Goal: Task Accomplishment & Management: Use online tool/utility

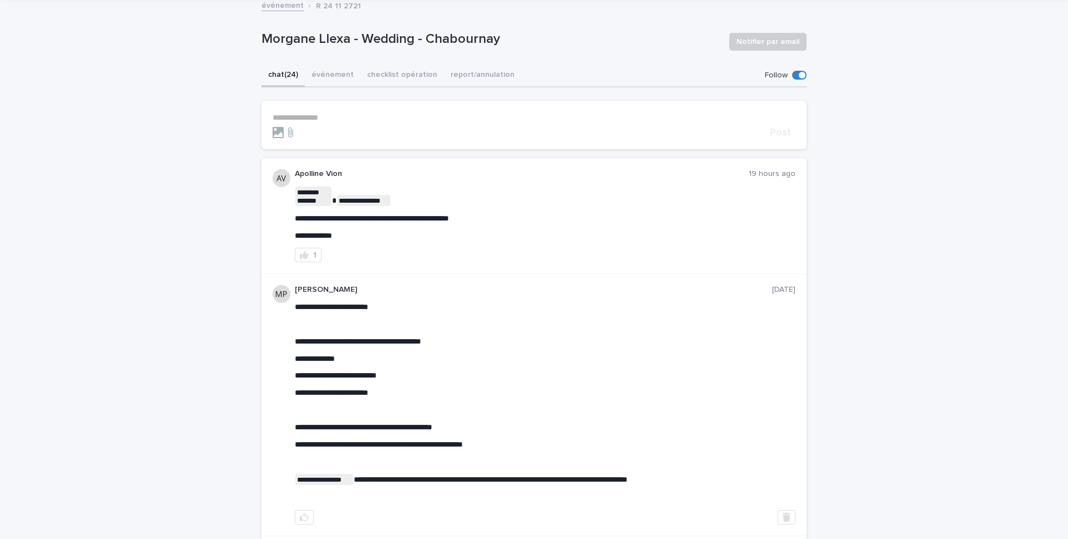
scroll to position [67, 0]
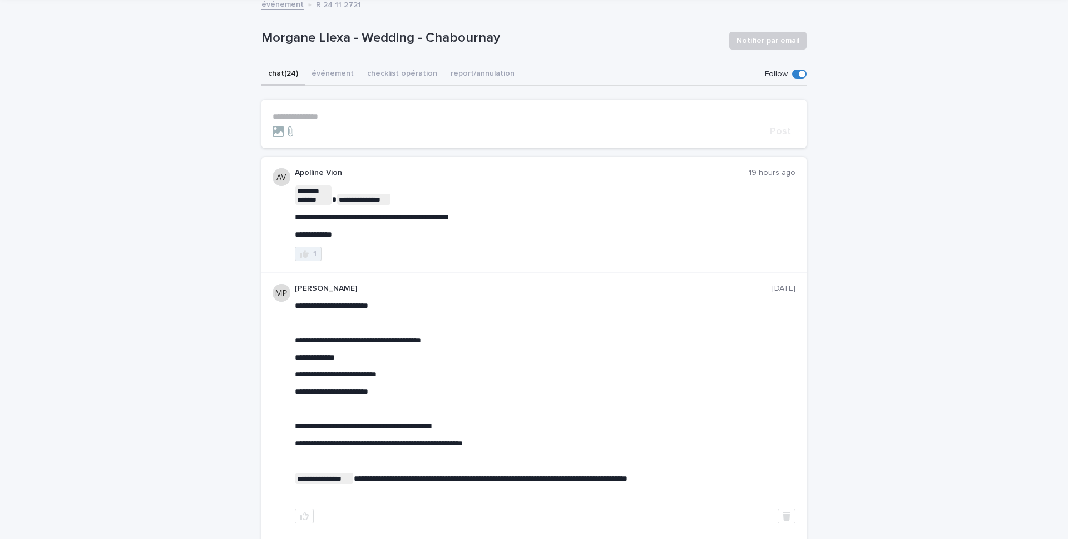
click at [309, 255] on button "1" at bounding box center [308, 253] width 27 height 14
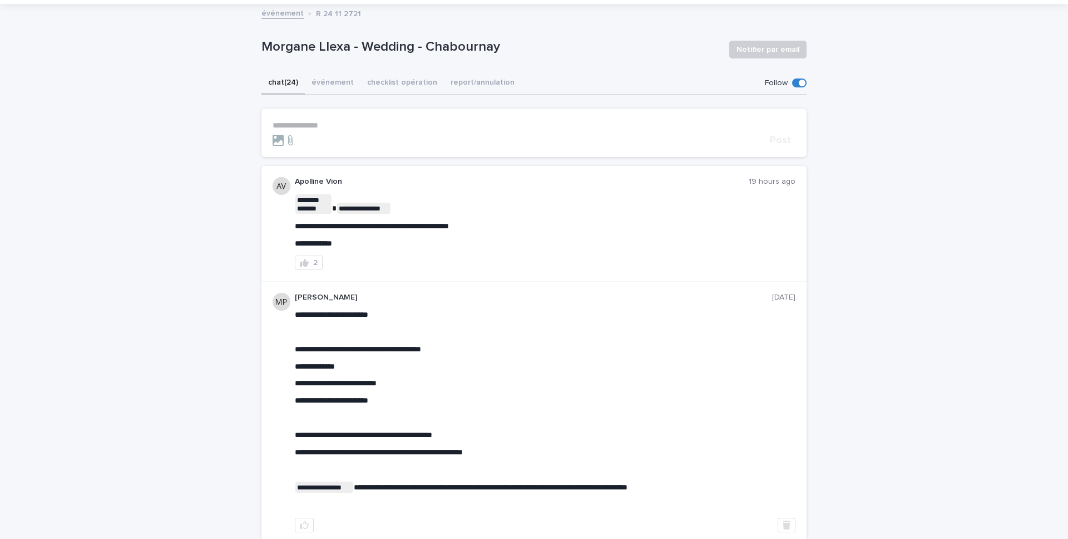
scroll to position [52, 0]
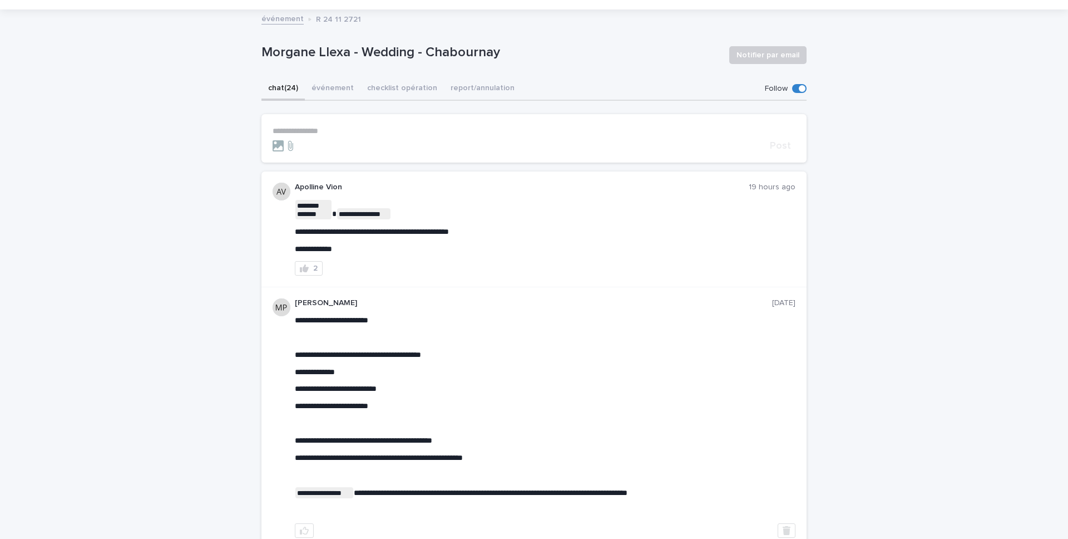
click at [330, 129] on p "**********" at bounding box center [534, 130] width 523 height 9
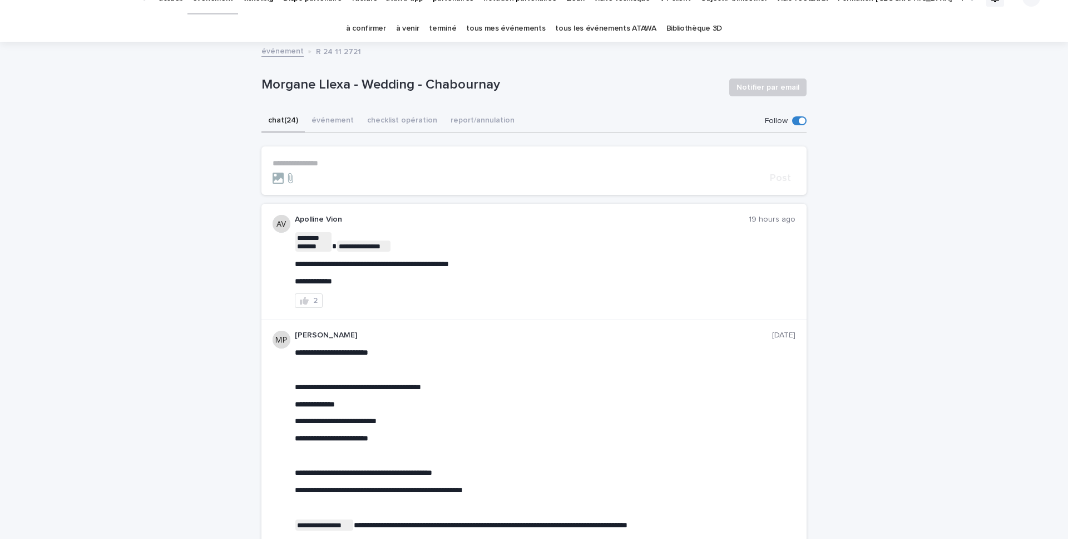
scroll to position [0, 0]
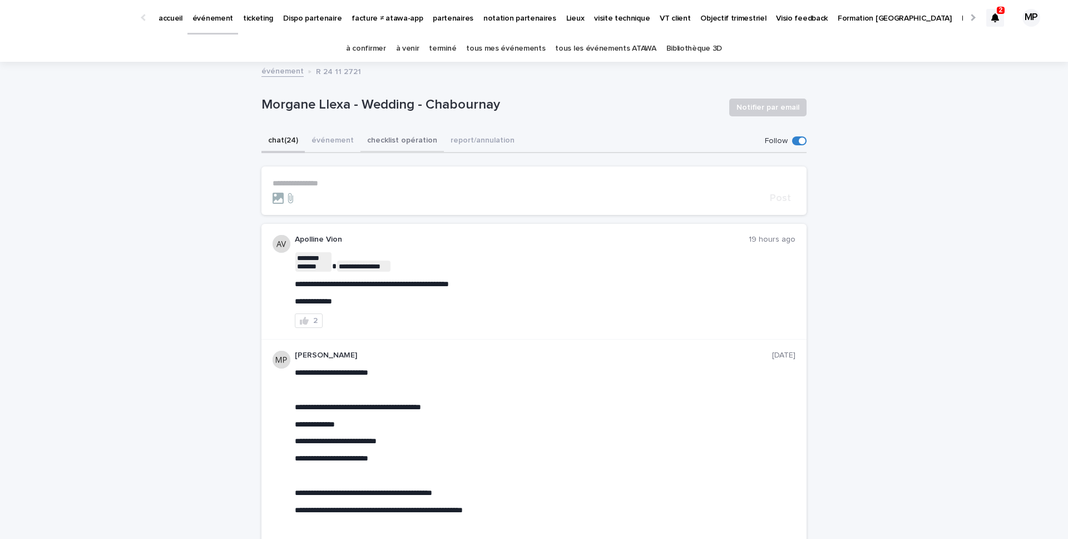
click at [382, 140] on button "checklist opération" at bounding box center [402, 141] width 83 height 23
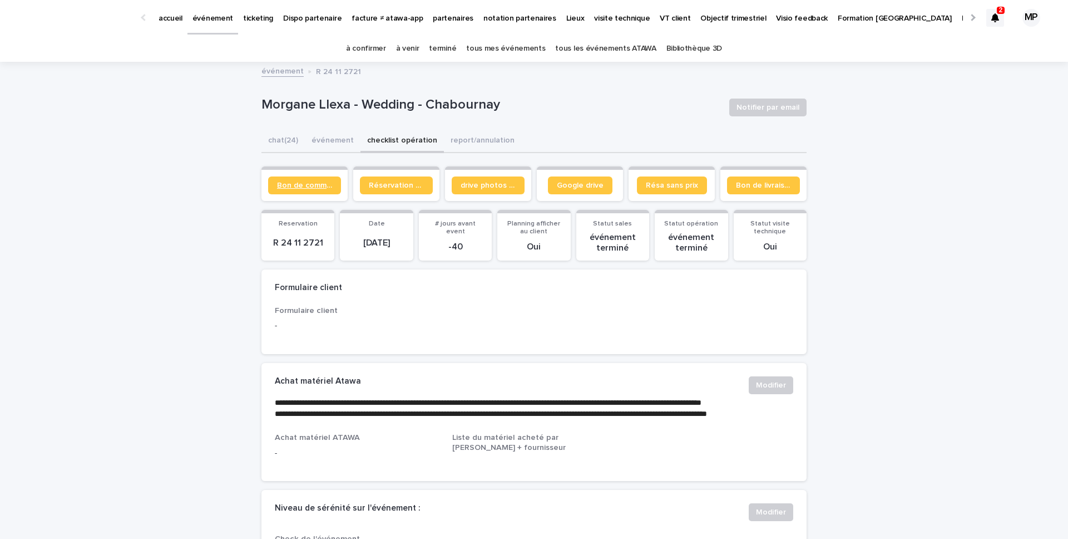
click at [317, 185] on span "Bon de commande" at bounding box center [304, 185] width 55 height 8
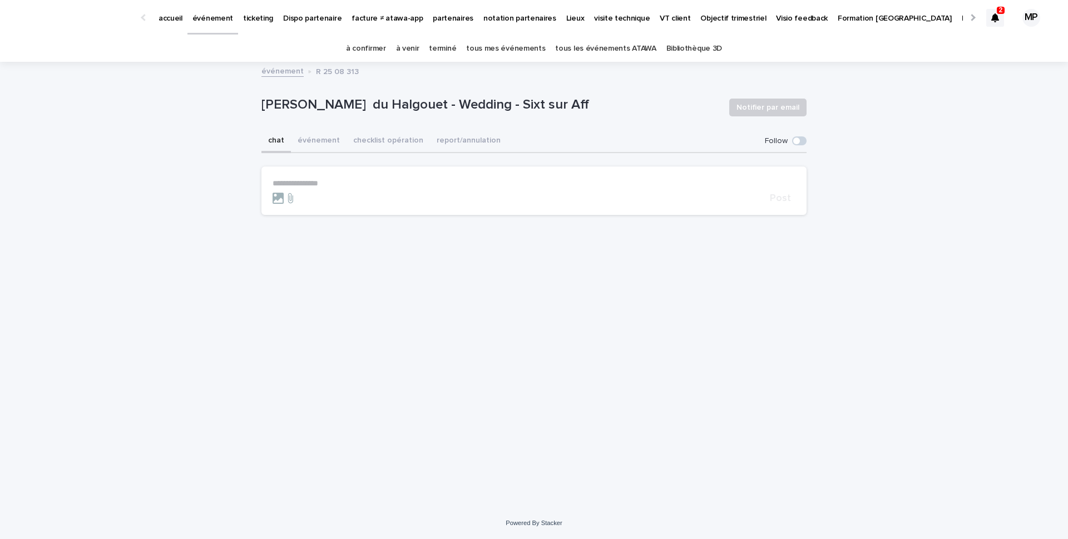
drag, startPoint x: 0, startPoint y: 0, endPoint x: 241, endPoint y: 176, distance: 299.0
click at [392, 134] on button "checklist opération" at bounding box center [388, 141] width 83 height 23
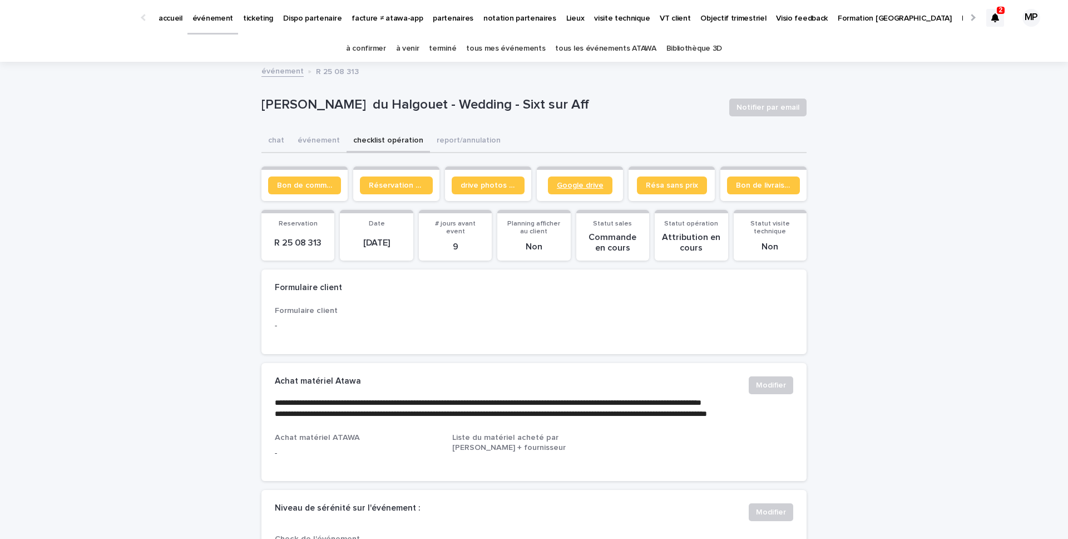
click at [573, 185] on span "Google drive" at bounding box center [580, 185] width 47 height 8
click at [477, 184] on span "drive photos coordinateur" at bounding box center [488, 185] width 55 height 8
